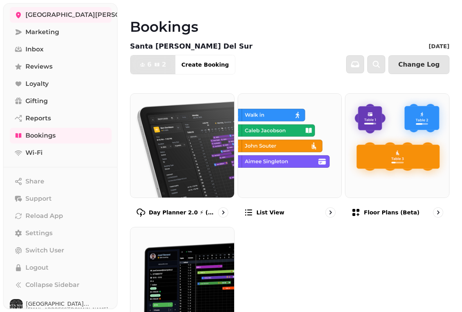
click at [63, 232] on link "Settings" at bounding box center [61, 233] width 102 height 16
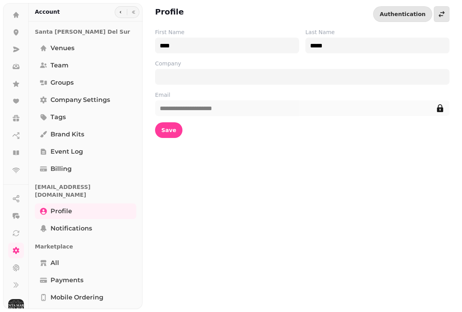
click at [68, 62] on span "Team" at bounding box center [60, 65] width 18 height 9
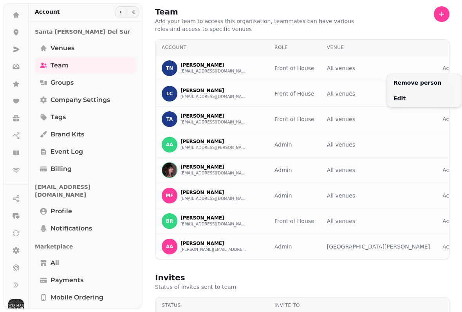
click at [439, 67] on html "Team Add your team to access this organisation, teammates can have various role…" at bounding box center [231, 156] width 462 height 312
click at [445, 17] on icon "button" at bounding box center [442, 14] width 8 height 8
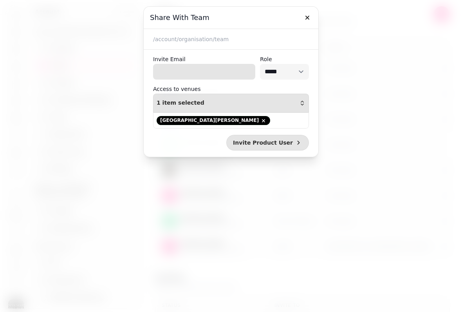
click at [237, 75] on input "Invite Email" at bounding box center [204, 72] width 102 height 16
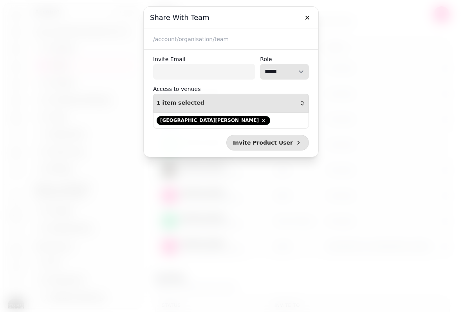
click at [290, 76] on select "**********" at bounding box center [284, 72] width 49 height 16
select select "*******"
click at [314, 14] on button "button" at bounding box center [308, 18] width 16 height 16
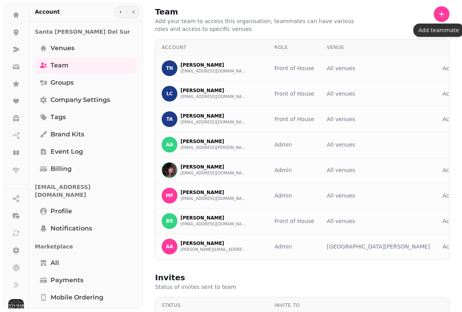
click at [15, 14] on icon at bounding box center [16, 15] width 6 height 6
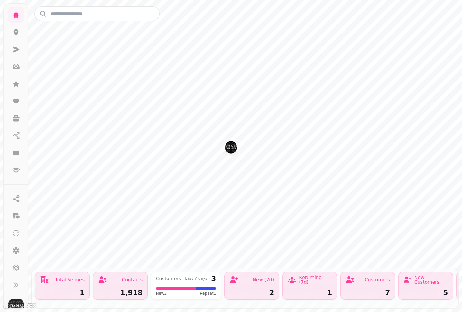
click at [125, 289] on div "1,918" at bounding box center [120, 292] width 45 height 7
click at [16, 11] on icon at bounding box center [16, 15] width 8 height 8
click at [20, 66] on icon at bounding box center [16, 67] width 8 height 8
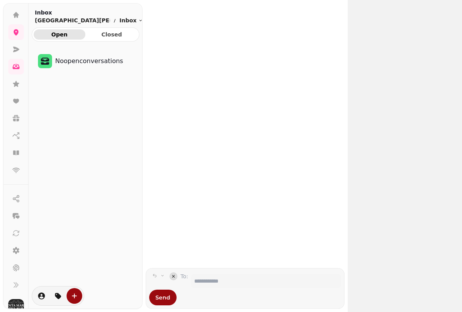
click at [15, 80] on icon at bounding box center [16, 84] width 8 height 8
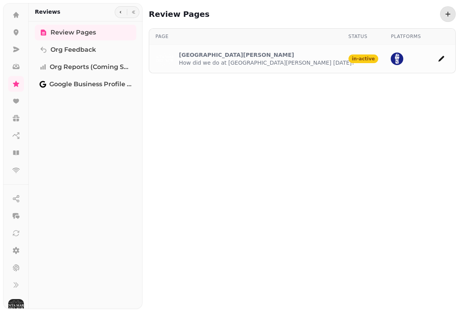
click at [14, 103] on icon at bounding box center [16, 101] width 8 height 8
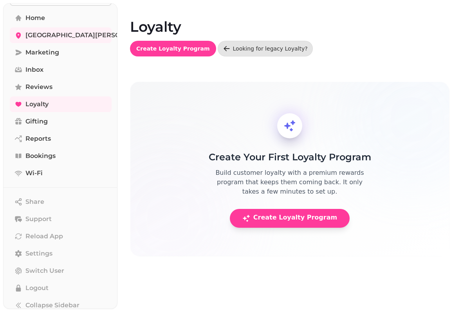
click at [37, 12] on link "Home" at bounding box center [61, 18] width 102 height 16
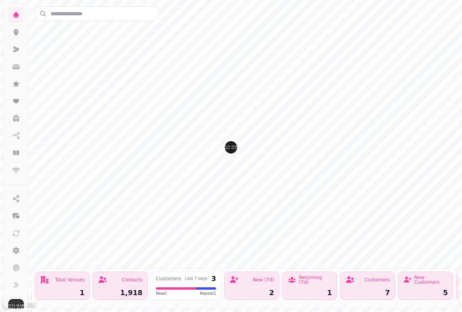
click at [22, 12] on link at bounding box center [16, 15] width 16 height 16
click at [19, 82] on icon at bounding box center [16, 84] width 8 height 8
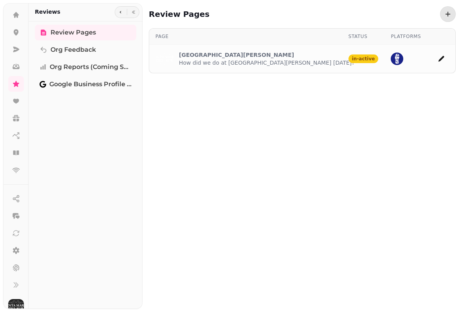
click at [14, 31] on icon at bounding box center [16, 32] width 5 height 6
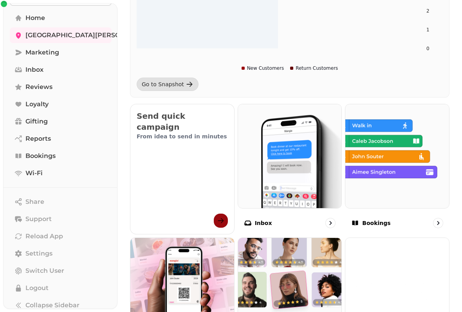
scroll to position [209, 0]
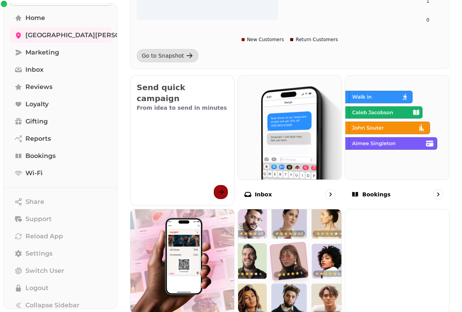
click at [399, 134] on img at bounding box center [398, 128] width 104 height 104
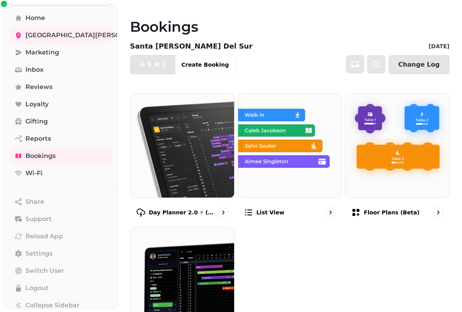
click at [411, 165] on img at bounding box center [398, 146] width 104 height 104
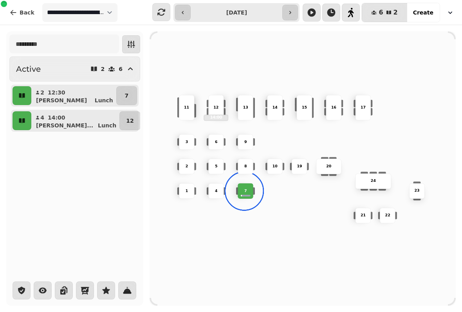
click at [184, 105] on div "11" at bounding box center [187, 107] width 25 height 5
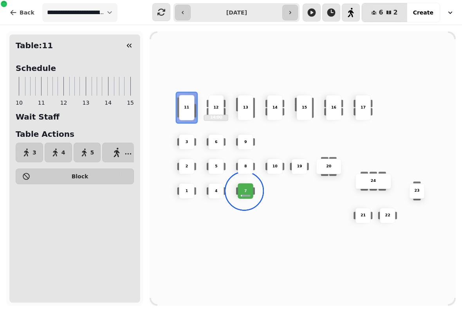
click at [29, 152] on icon "button" at bounding box center [26, 153] width 8 height 8
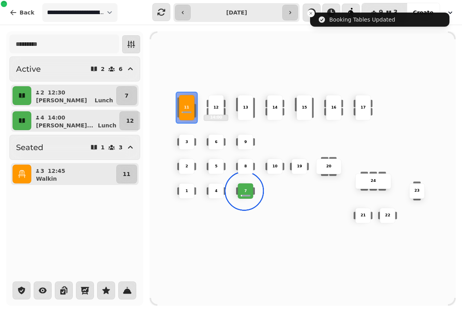
click at [130, 92] on button "7" at bounding box center [126, 95] width 21 height 19
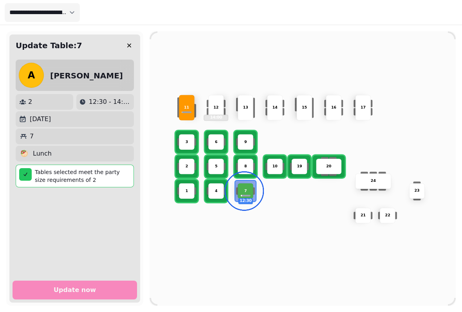
click at [188, 137] on div "3" at bounding box center [187, 142] width 16 height 16
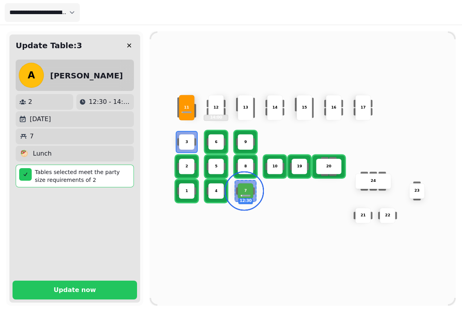
click at [92, 287] on p "Update now" at bounding box center [75, 290] width 42 height 6
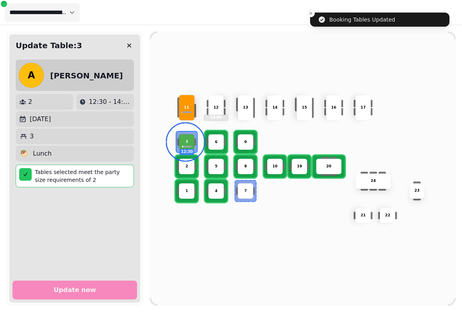
click at [127, 43] on icon "button" at bounding box center [129, 46] width 8 height 8
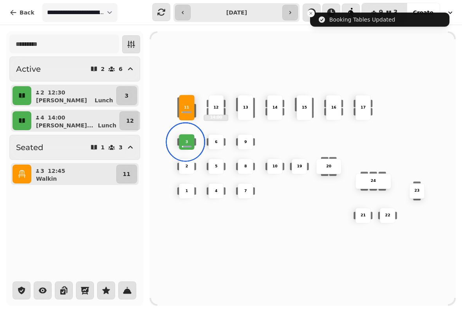
click at [20, 91] on button "button" at bounding box center [22, 95] width 19 height 19
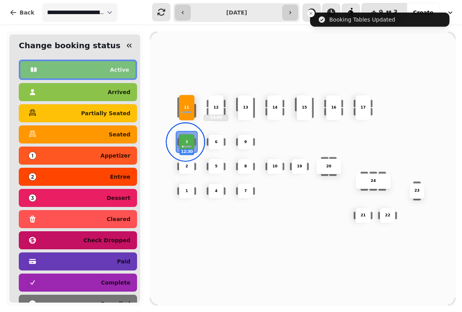
click at [126, 132] on p "seated" at bounding box center [120, 134] width 22 height 5
